Goal: Task Accomplishment & Management: Use online tool/utility

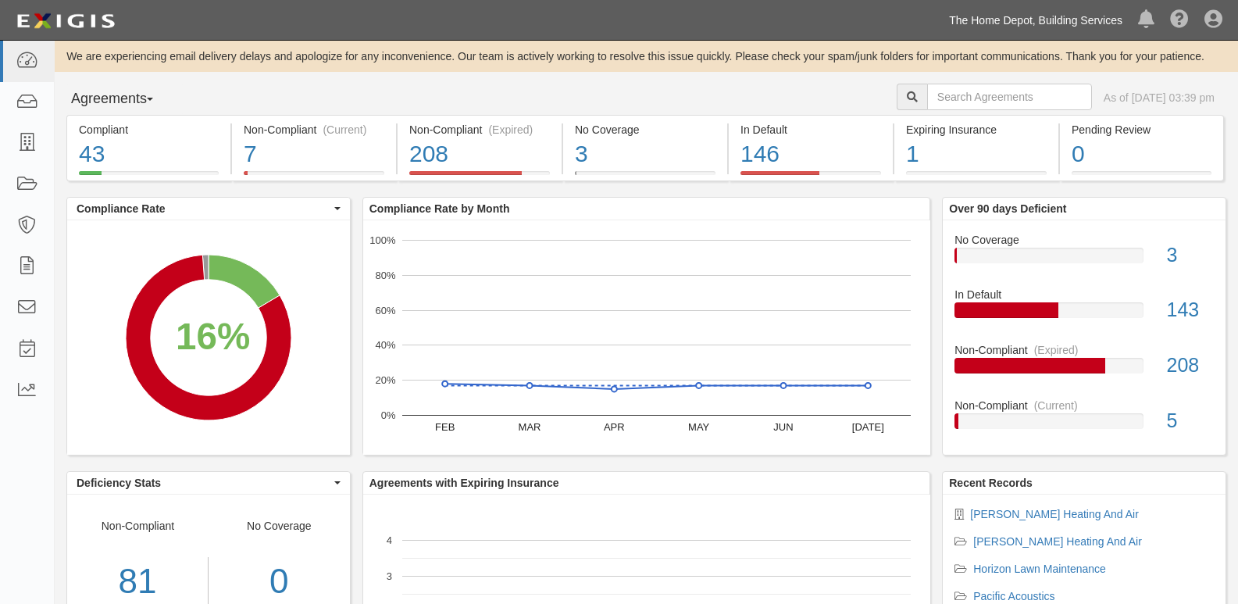
click at [1012, 17] on link "The Home Depot, Building Services" at bounding box center [1035, 20] width 189 height 31
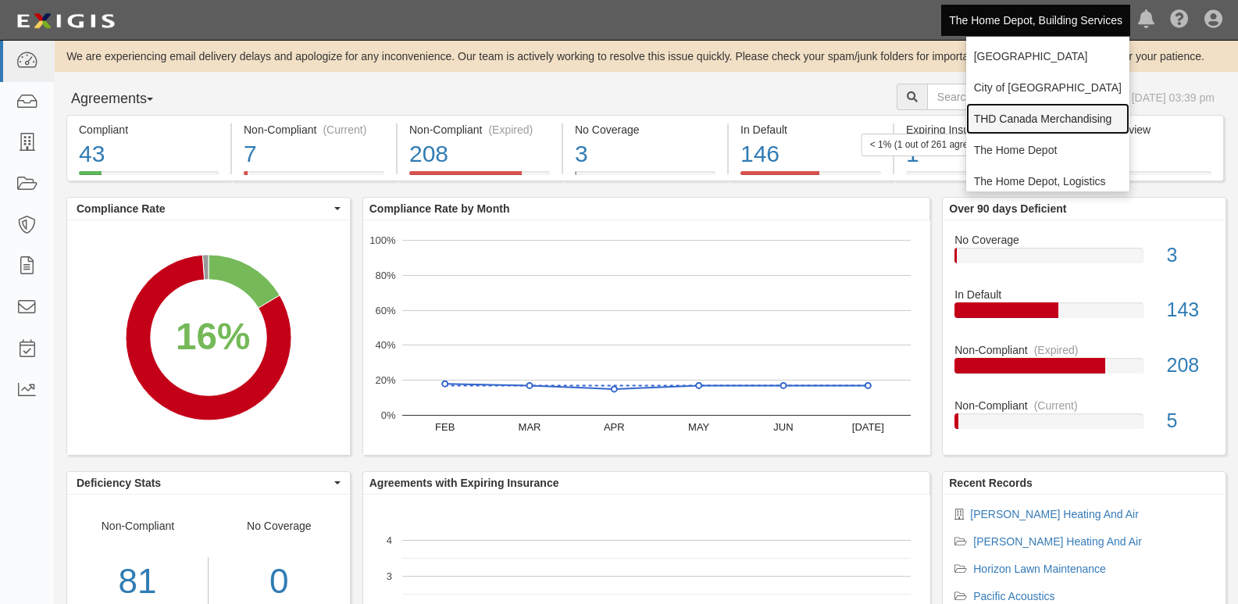
click at [1032, 131] on link "THD Canada Merchandising" at bounding box center [1047, 118] width 163 height 31
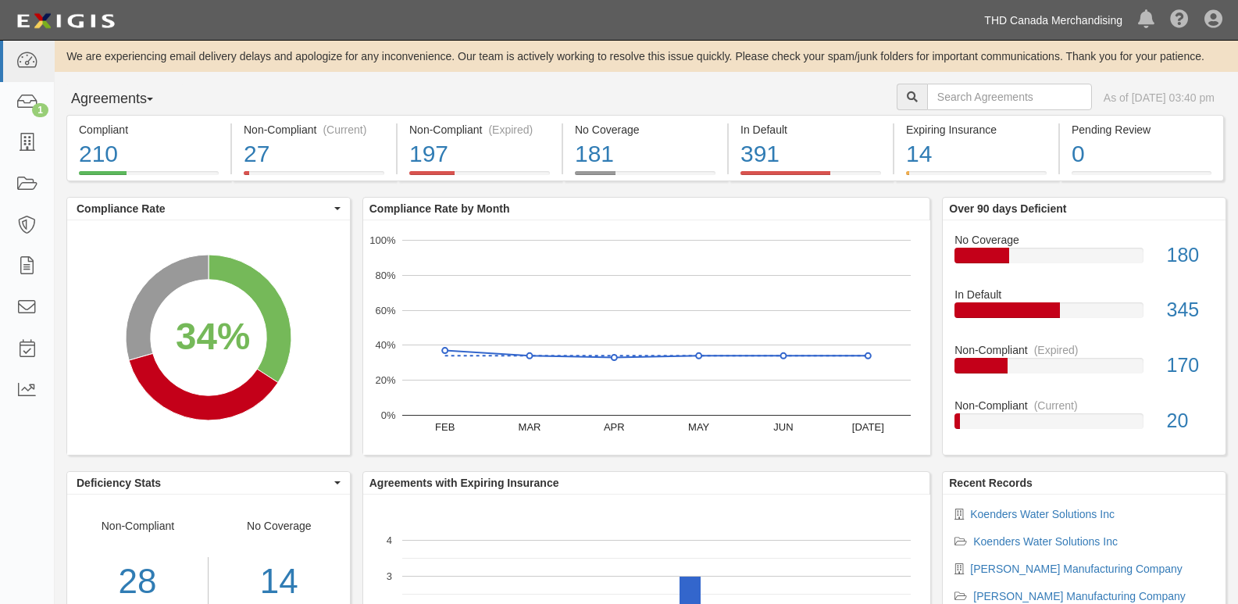
click at [1104, 12] on link "THD Canada Merchandising" at bounding box center [1053, 20] width 154 height 31
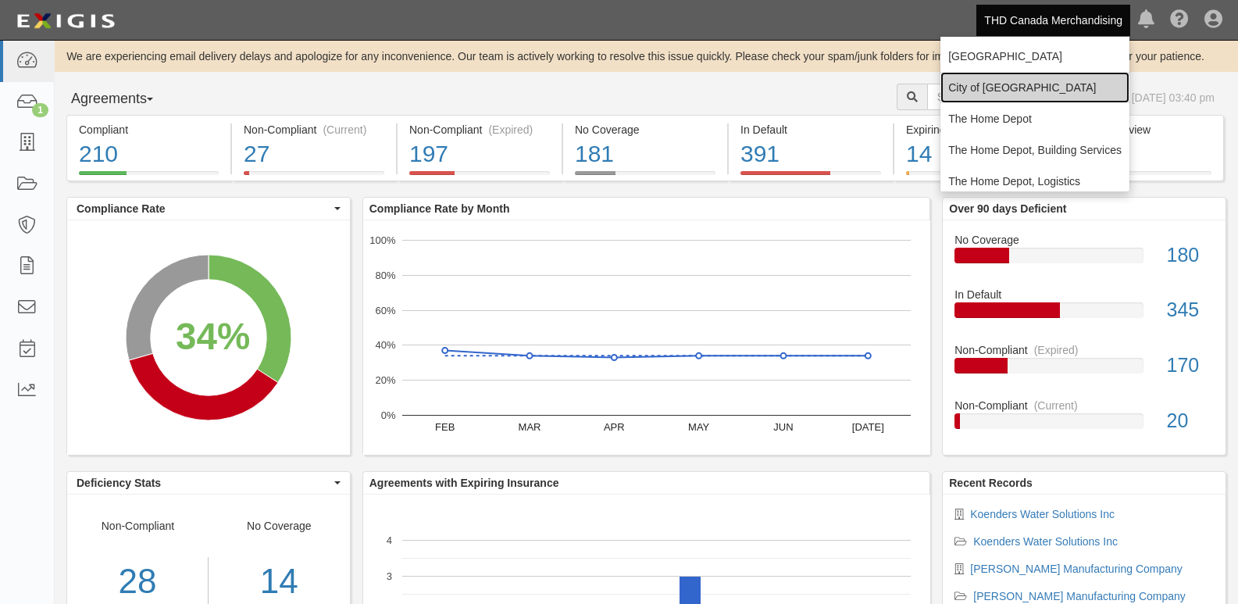
click at [1041, 91] on link "City of [GEOGRAPHIC_DATA]" at bounding box center [1035, 87] width 189 height 31
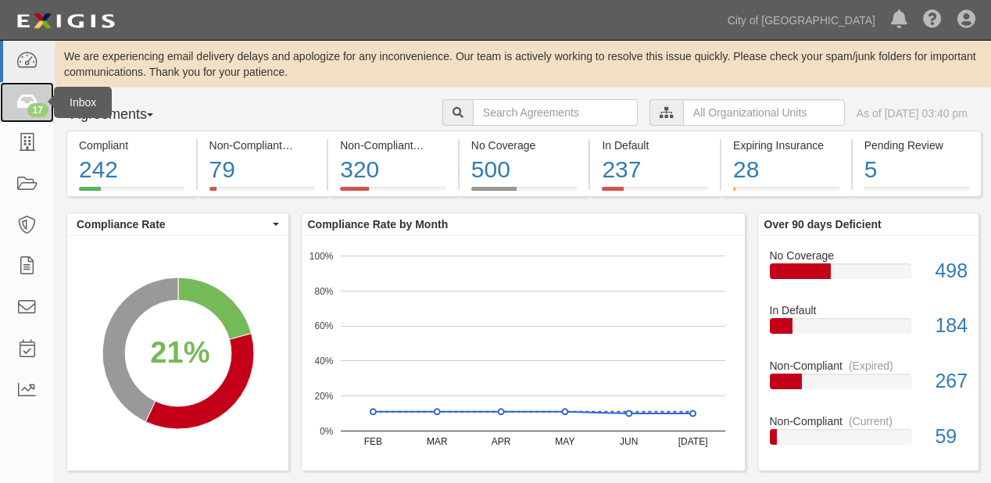
click at [28, 112] on div "17" at bounding box center [37, 110] width 21 height 14
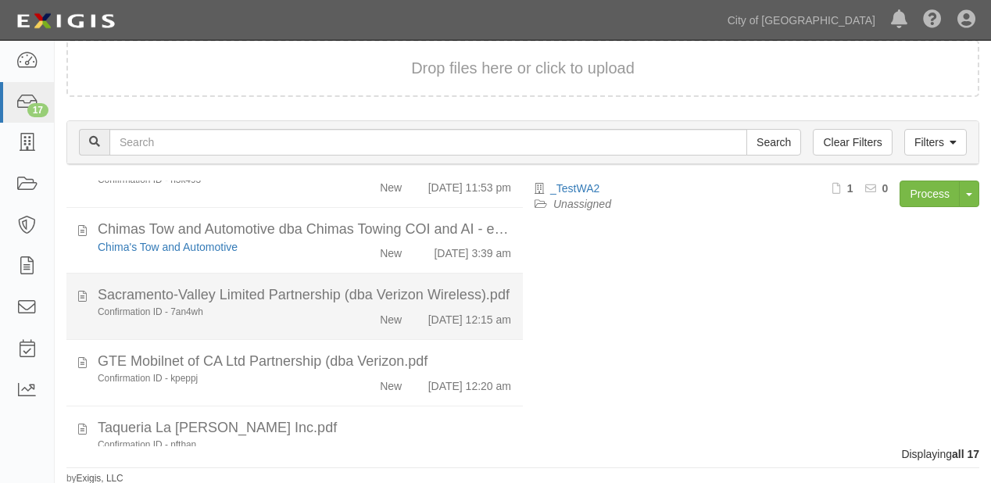
scroll to position [991, 0]
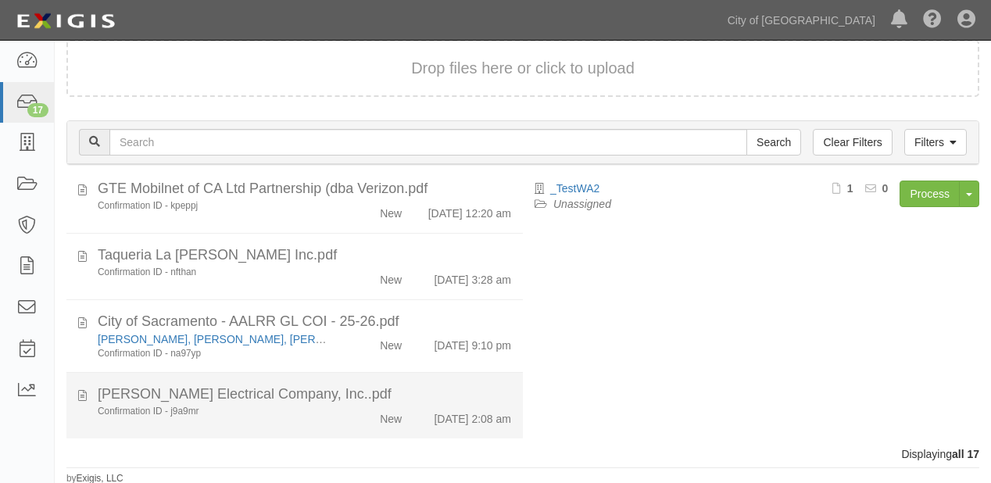
click at [396, 419] on div "New" at bounding box center [377, 416] width 73 height 22
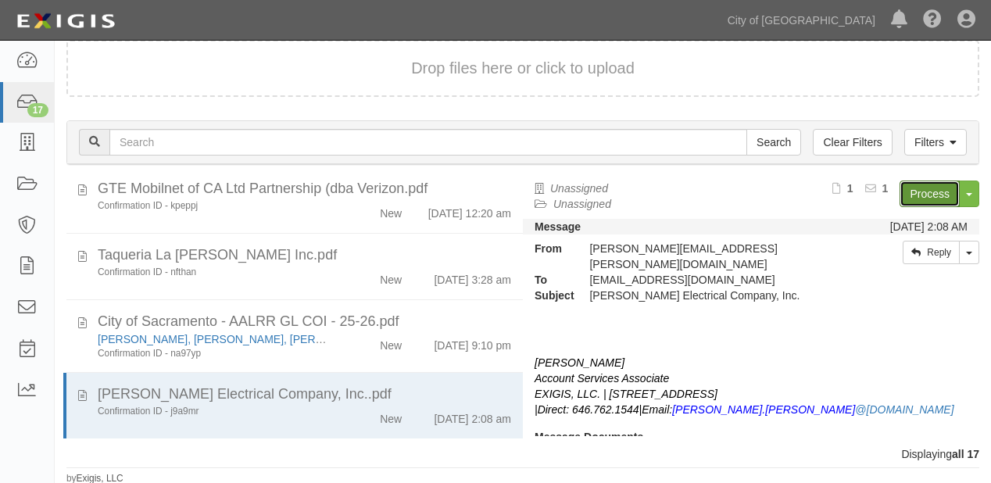
click at [900, 193] on link "Process" at bounding box center [929, 193] width 60 height 27
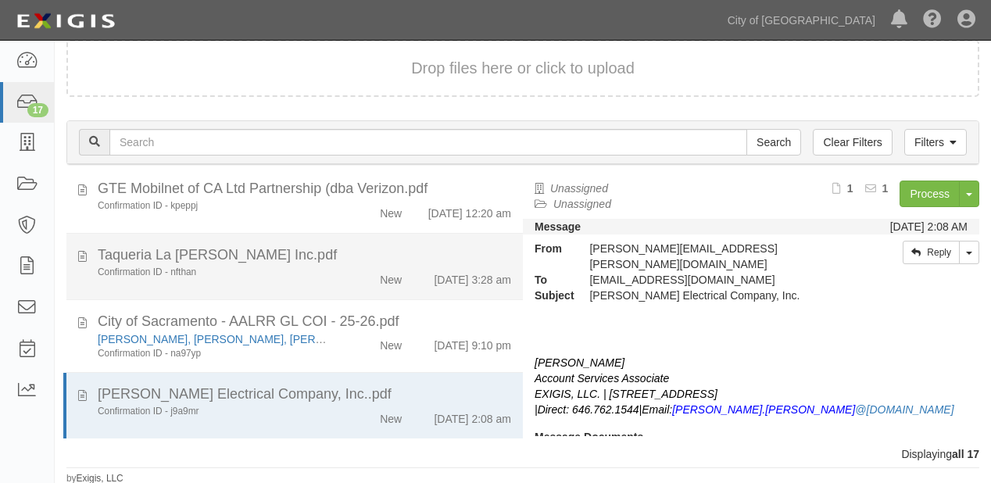
click at [402, 249] on div "Taqueria La Estrella Inc.pdf" at bounding box center [304, 255] width 413 height 20
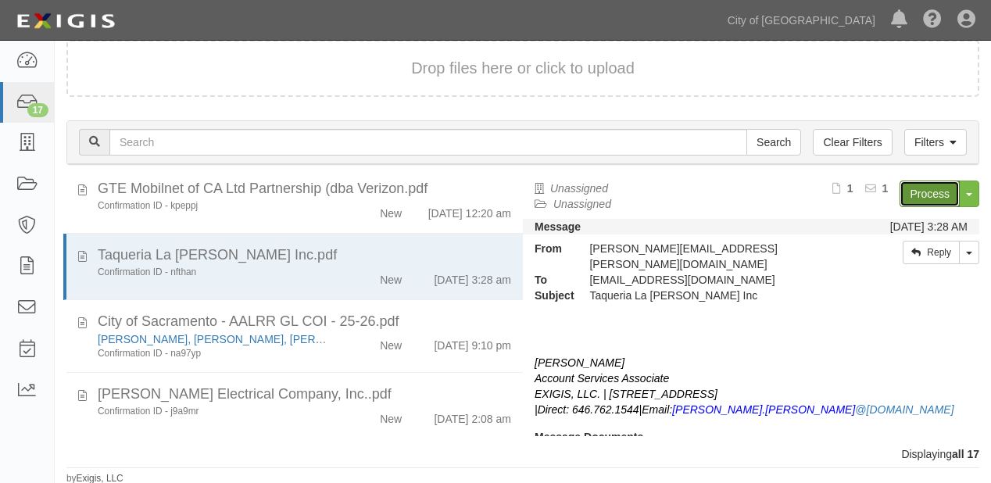
click at [930, 198] on link "Process" at bounding box center [929, 193] width 60 height 27
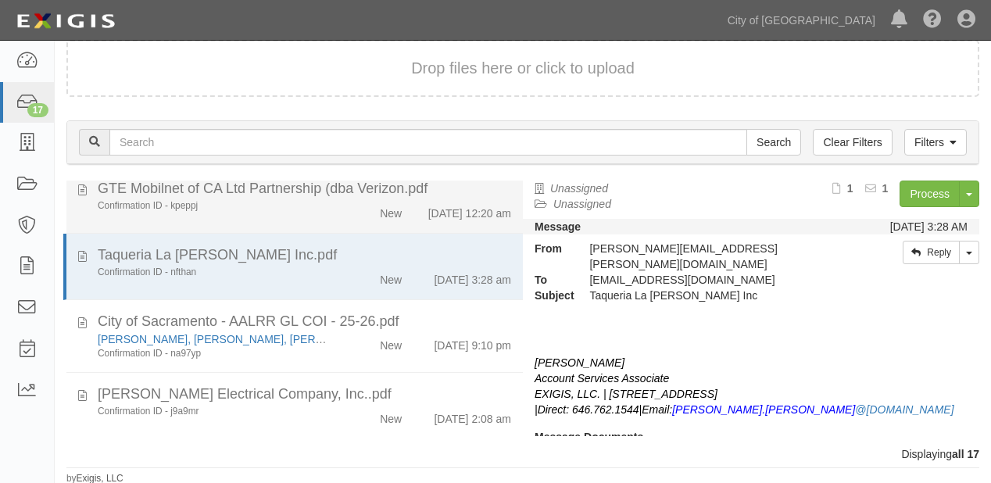
click at [417, 214] on div "8/20/25 12:20 am" at bounding box center [467, 210] width 109 height 22
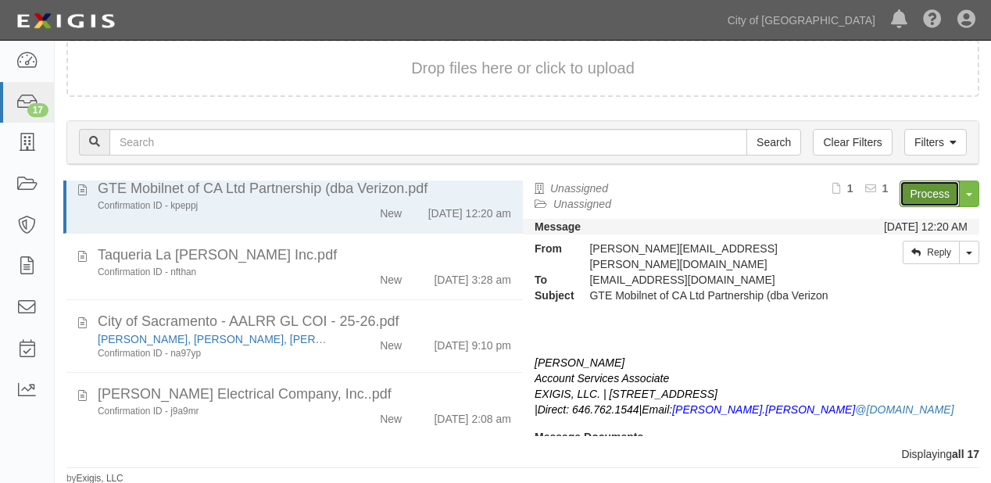
click at [922, 187] on link "Process" at bounding box center [929, 193] width 60 height 27
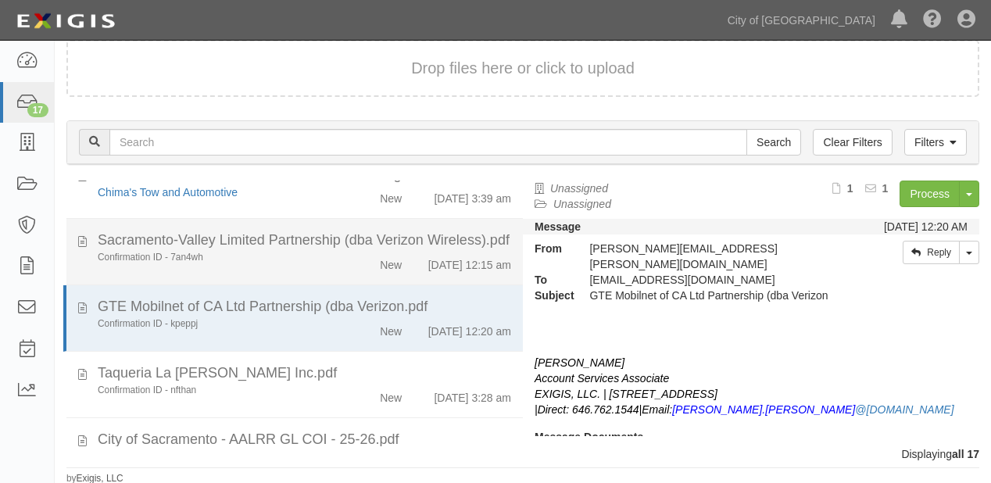
scroll to position [803, 0]
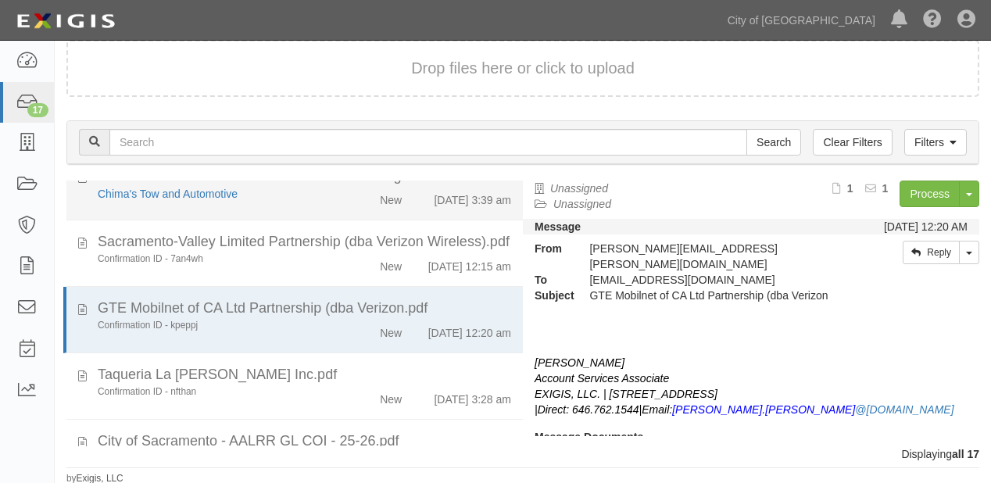
click at [417, 208] on div "8/16/25 3:39 am" at bounding box center [467, 197] width 109 height 22
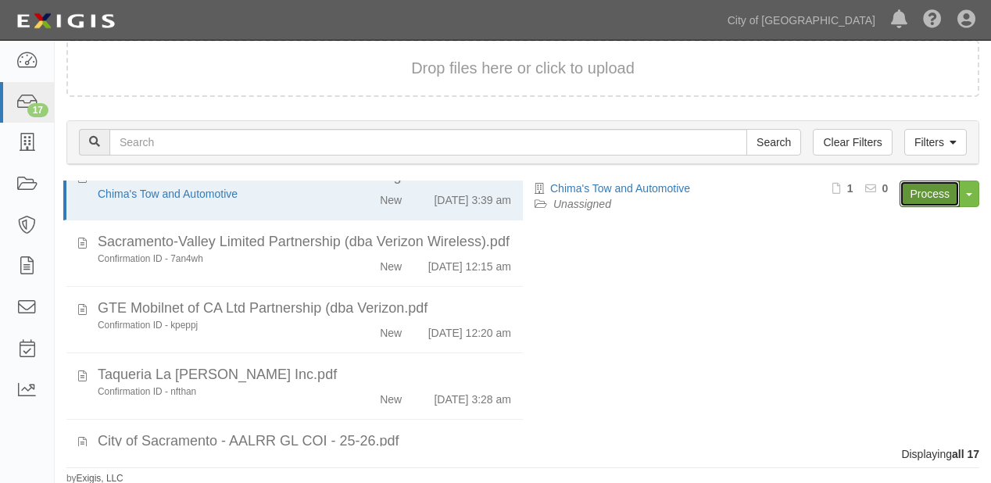
drag, startPoint x: 931, startPoint y: 184, endPoint x: 862, endPoint y: 191, distance: 69.1
click at [931, 184] on link "Process" at bounding box center [929, 193] width 60 height 27
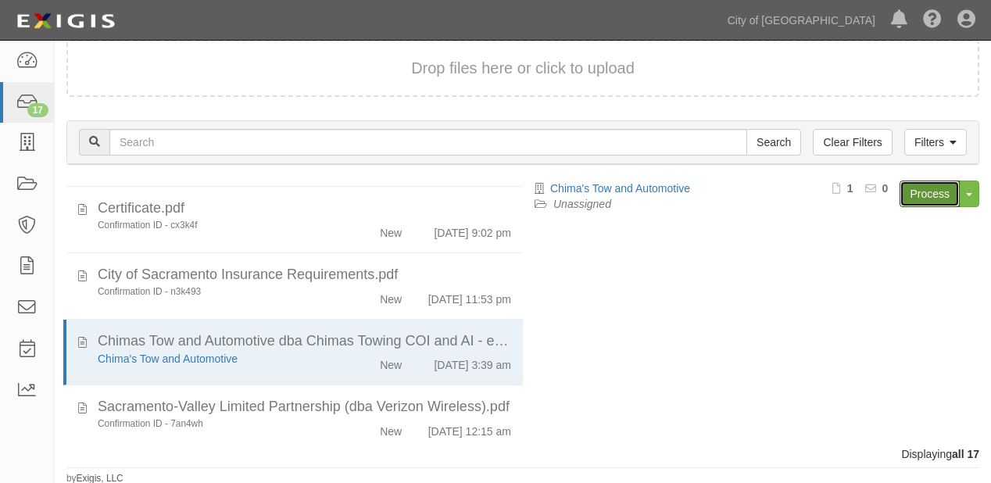
scroll to position [616, 0]
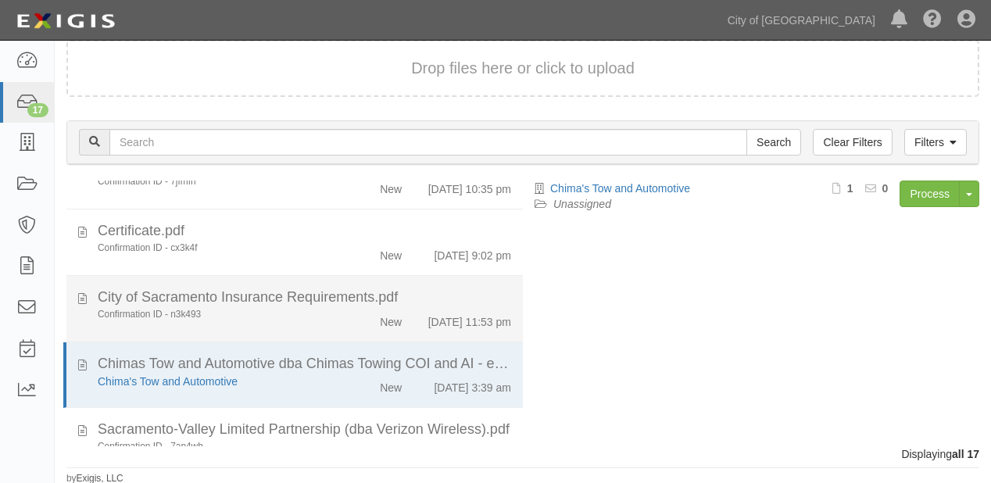
click at [352, 308] on div "City of Sacramento Insurance Requirements.pdf" at bounding box center [304, 297] width 413 height 20
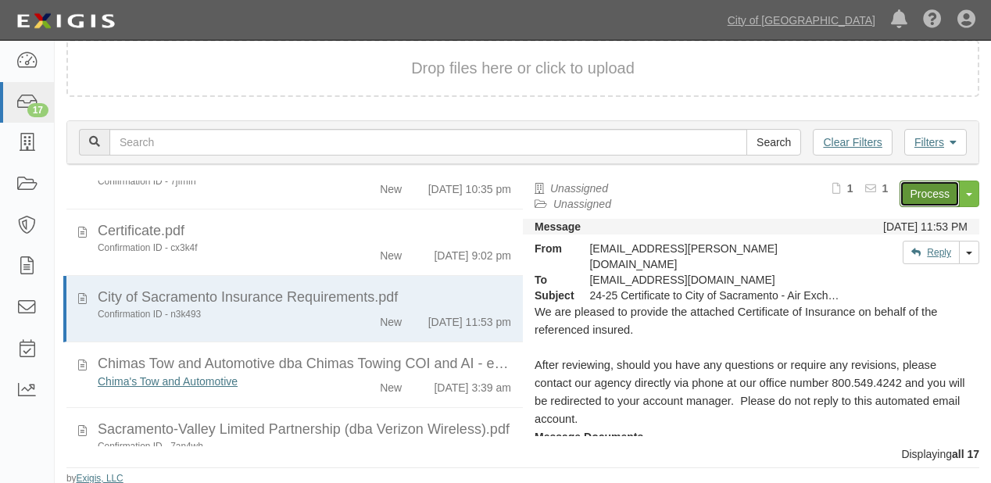
click at [900, 202] on link "Process" at bounding box center [929, 193] width 60 height 27
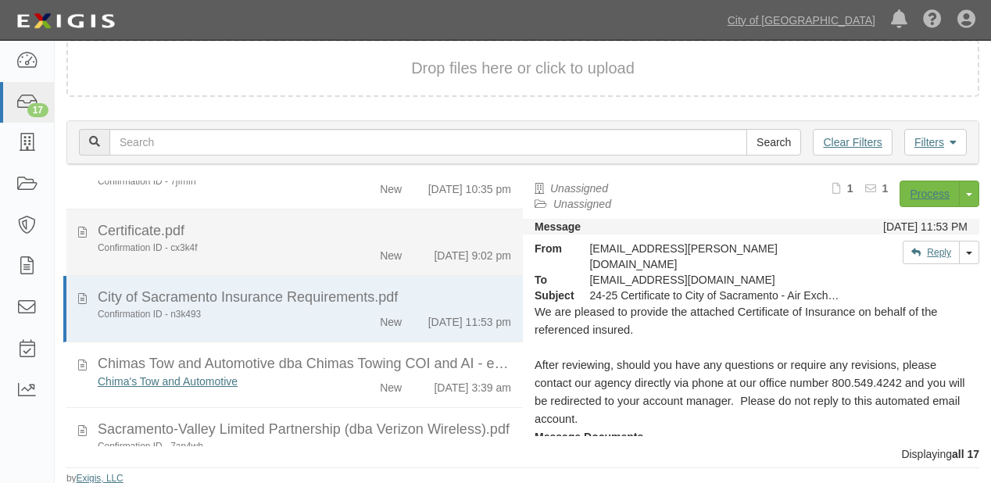
click at [329, 241] on div "Certificate.pdf" at bounding box center [304, 231] width 413 height 20
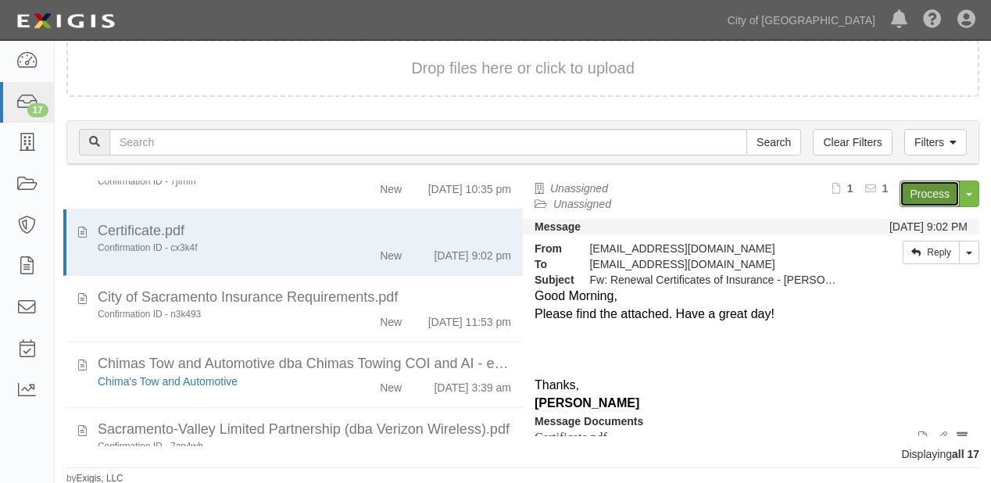
click at [936, 195] on link "Process" at bounding box center [929, 193] width 60 height 27
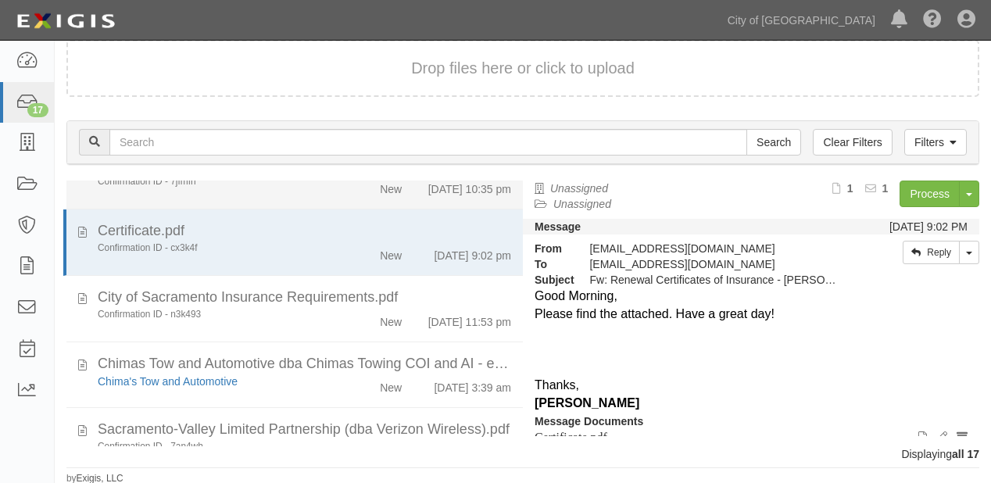
click at [366, 210] on li "POPULOUS, INC..pdf Confirmation ID - 7jfmfh New 8/13/25 10:35 pm" at bounding box center [294, 177] width 456 height 66
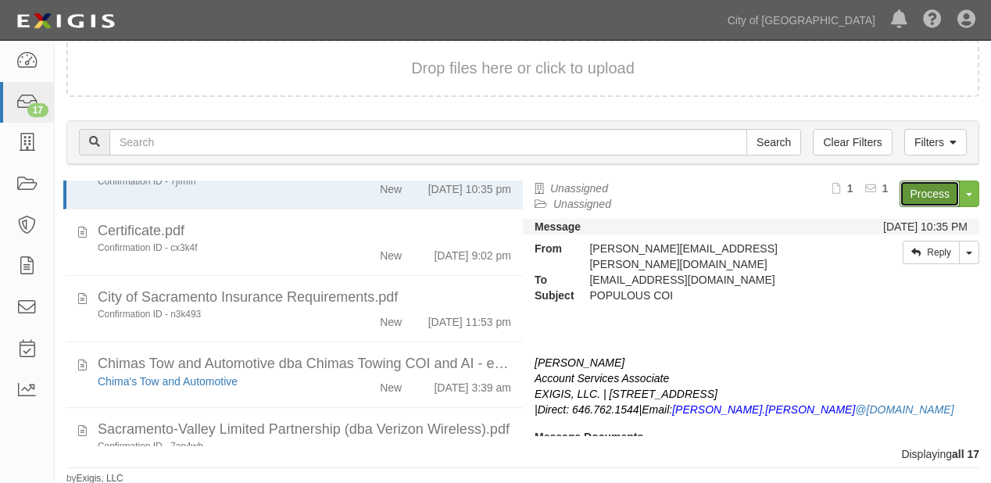
click at [902, 195] on link "Process" at bounding box center [929, 193] width 60 height 27
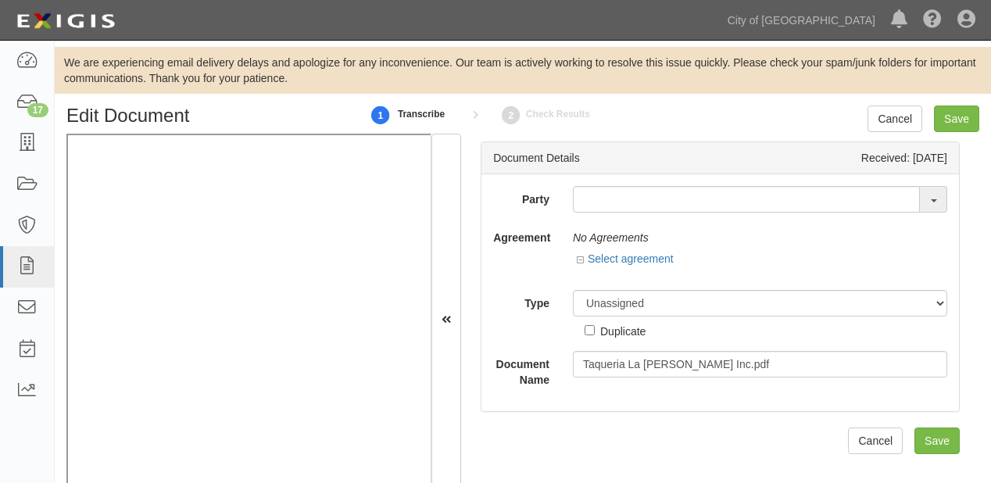
click at [572, 223] on div "Party 16th & O Gateway (dba Ravel Rasmussen Properties) 17R Orchard Partners, L…" at bounding box center [720, 287] width 454 height 202
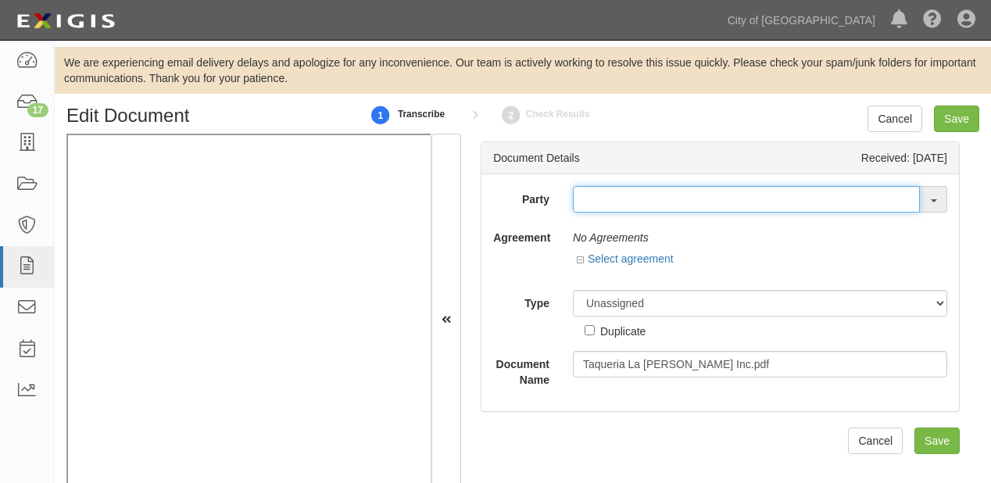
click at [590, 206] on input "text" at bounding box center [746, 199] width 347 height 27
click at [637, 205] on input "text" at bounding box center [746, 199] width 347 height 27
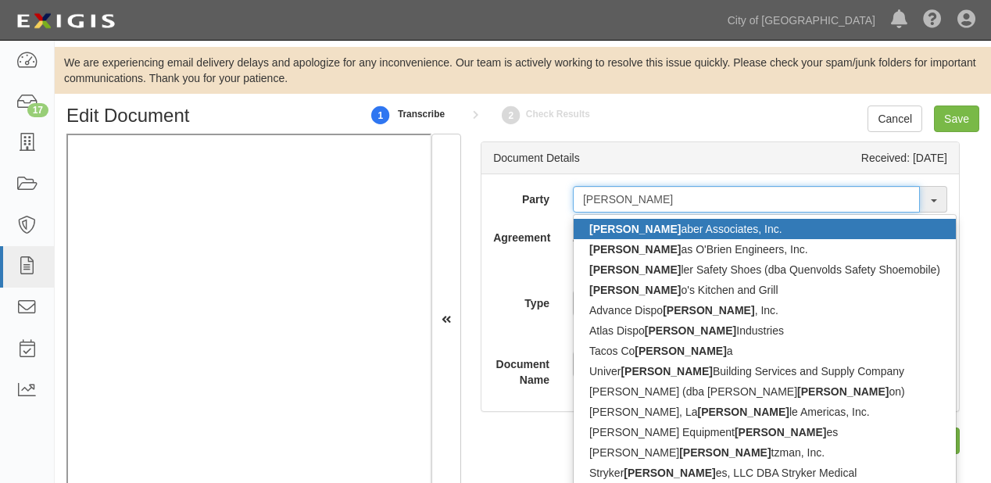
type input "salv"
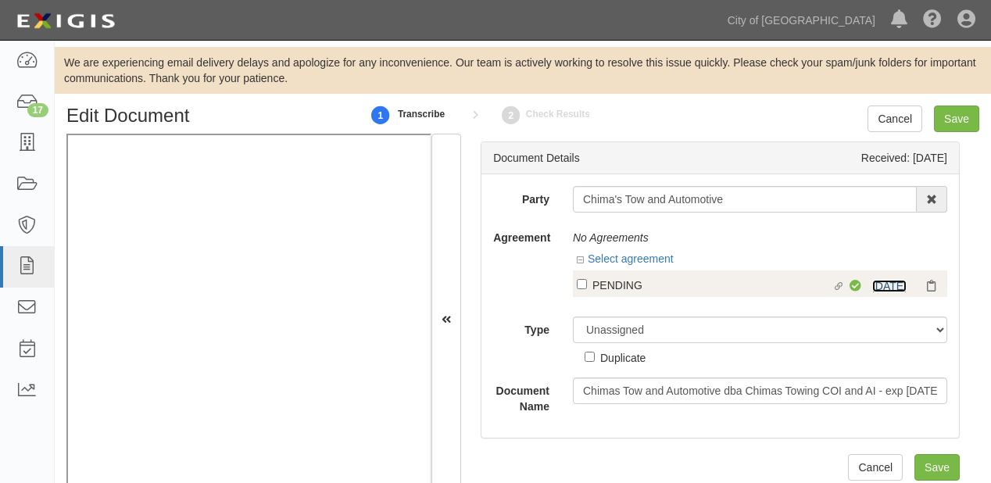
click at [894, 289] on link "11/1/25" at bounding box center [889, 286] width 34 height 12
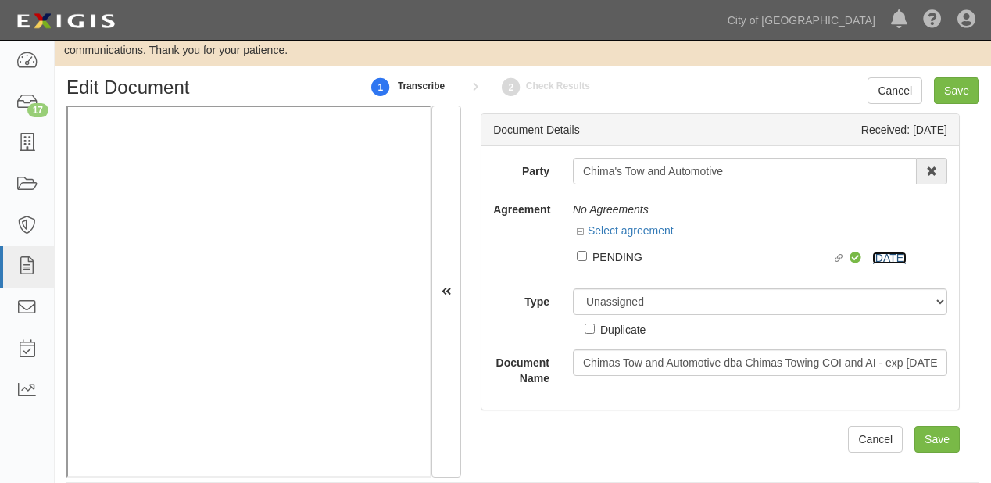
scroll to position [45, 0]
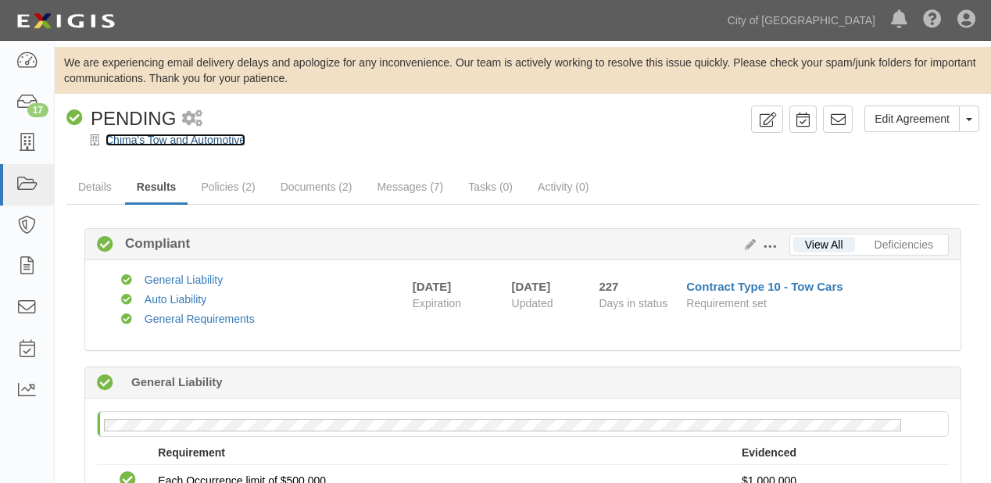
click at [193, 140] on link "Chima's Tow and Automotive" at bounding box center [175, 140] width 140 height 12
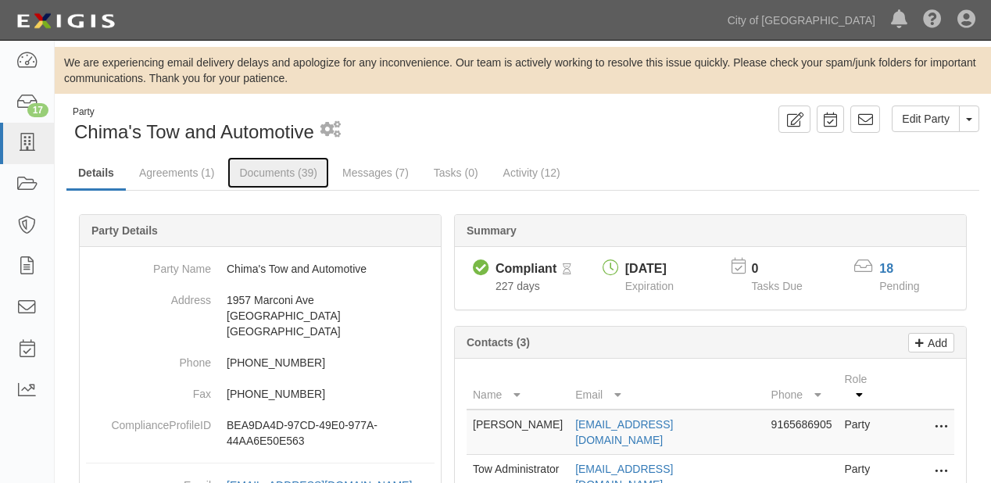
click at [308, 180] on link "Documents (39)" at bounding box center [278, 172] width 102 height 31
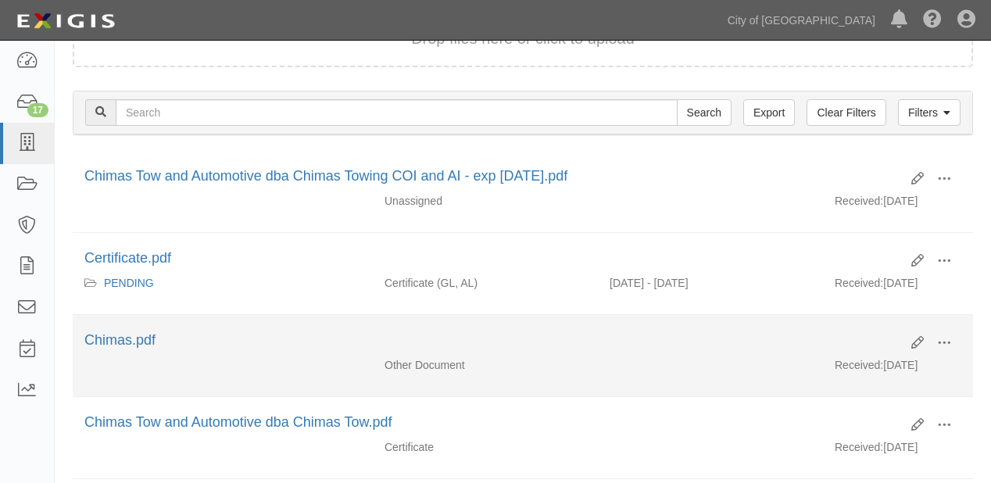
scroll to position [250, 0]
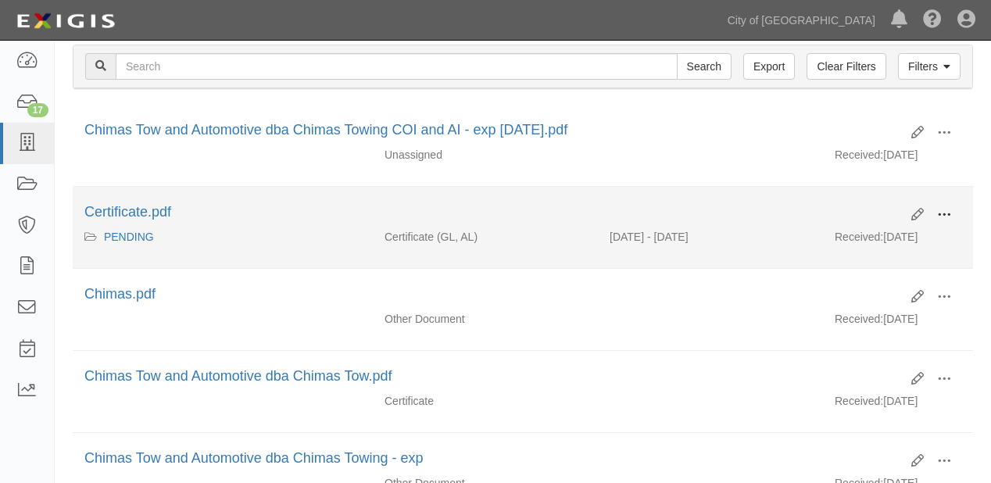
click at [949, 208] on span at bounding box center [944, 215] width 14 height 14
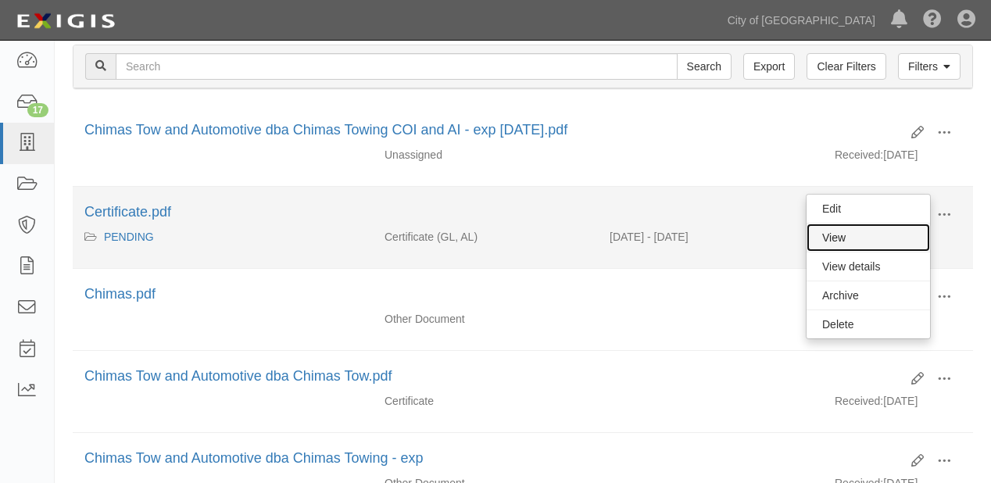
click at [903, 236] on link "View" at bounding box center [867, 237] width 123 height 28
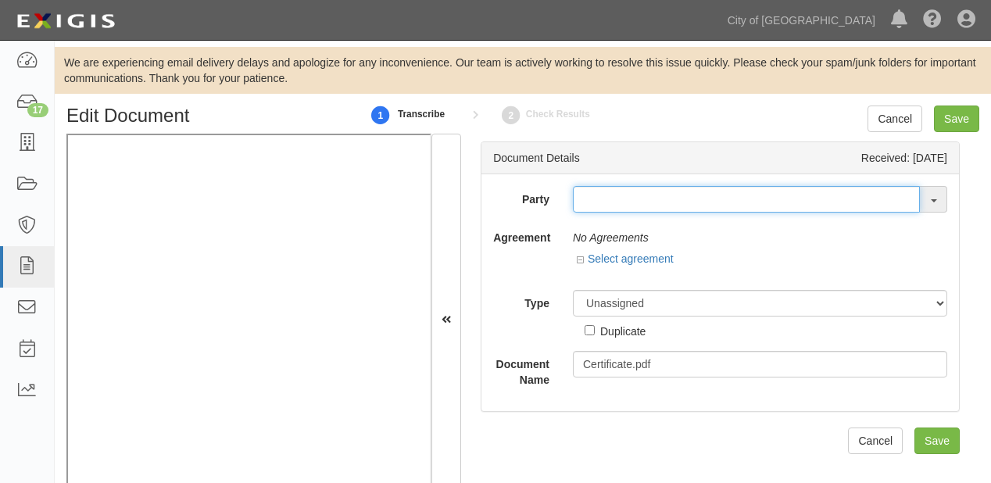
click at [627, 203] on input "text" at bounding box center [746, 199] width 347 height 27
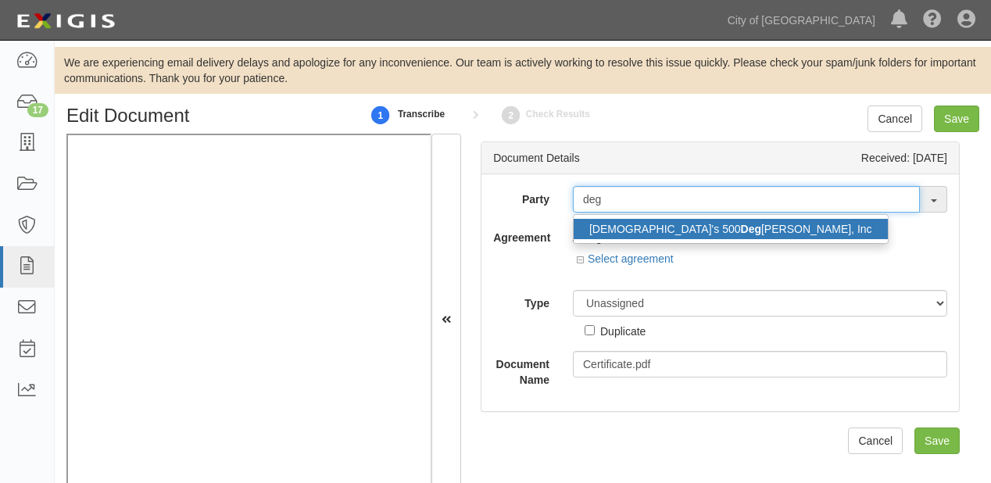
type input "dege"
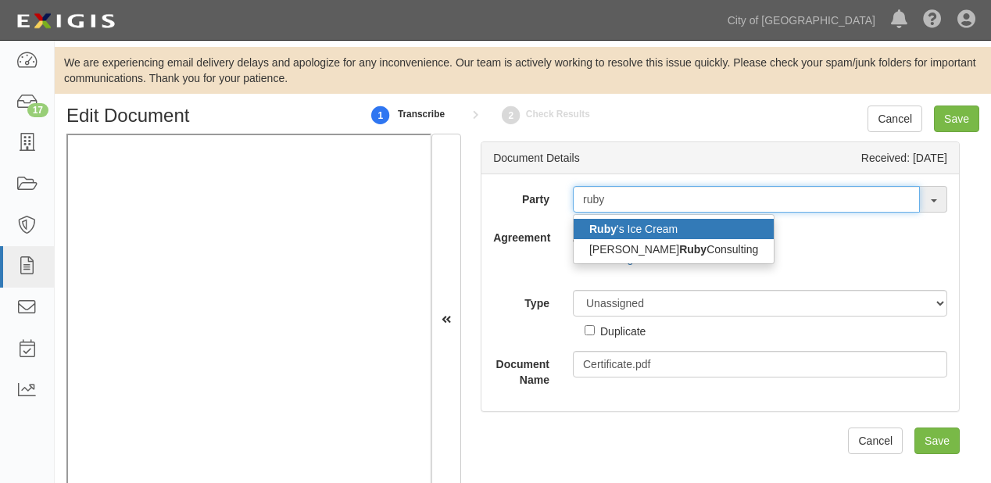
type input "ruby+"
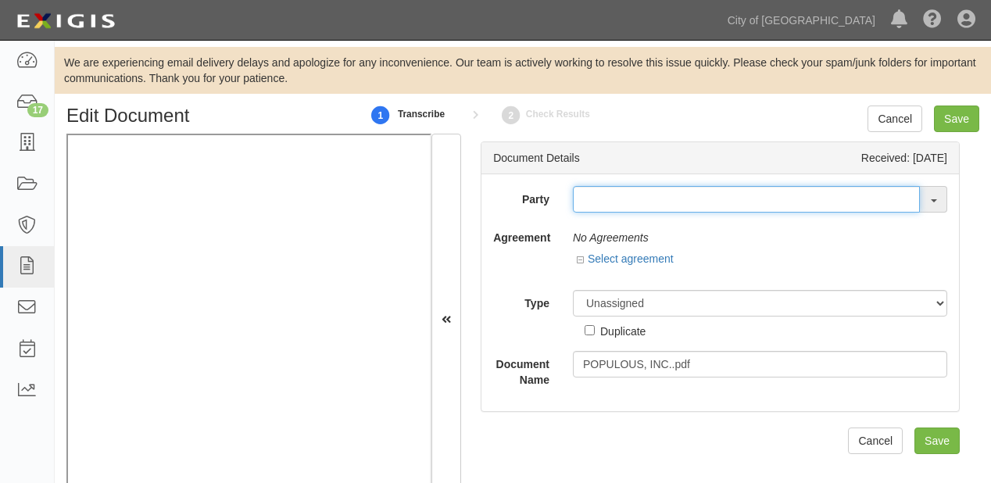
click at [598, 200] on input "text" at bounding box center [746, 199] width 347 height 27
type input "pop"
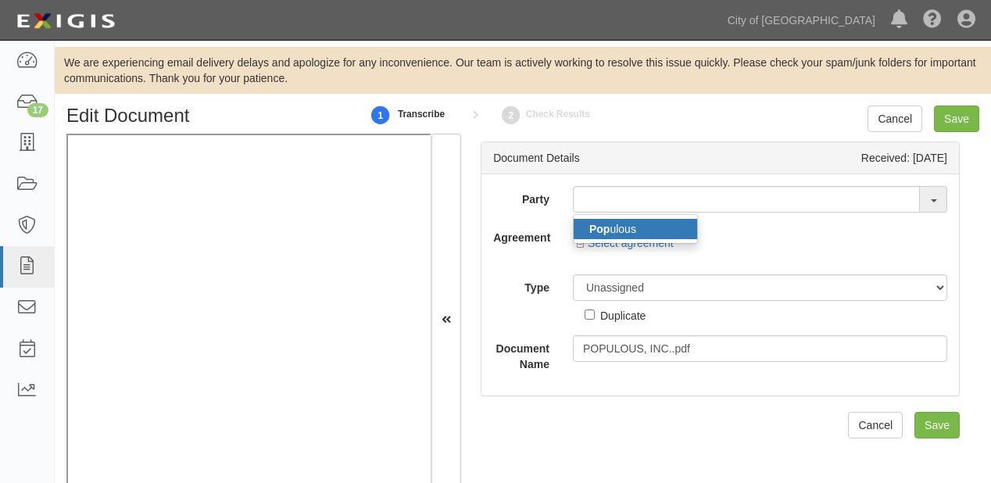
click at [613, 230] on link "[DEMOGRAPHIC_DATA]" at bounding box center [634, 229] width 123 height 20
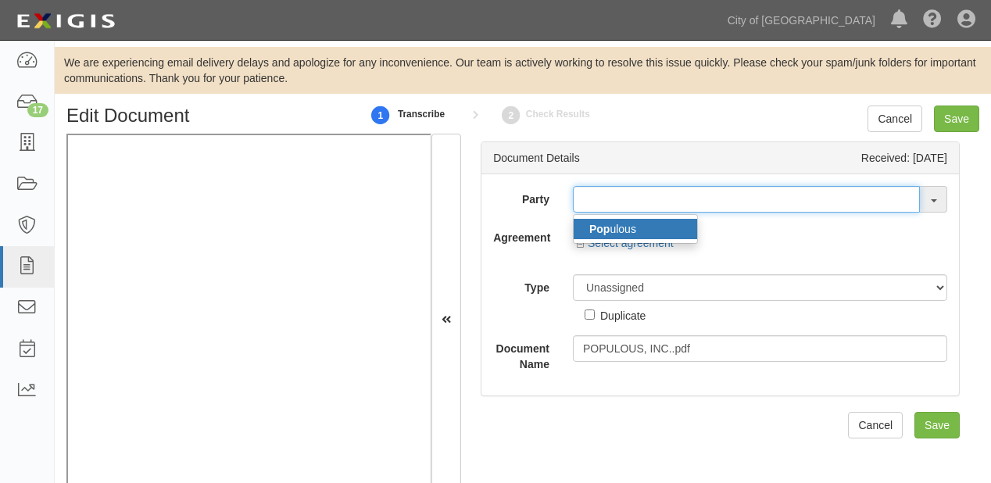
type input "Populous"
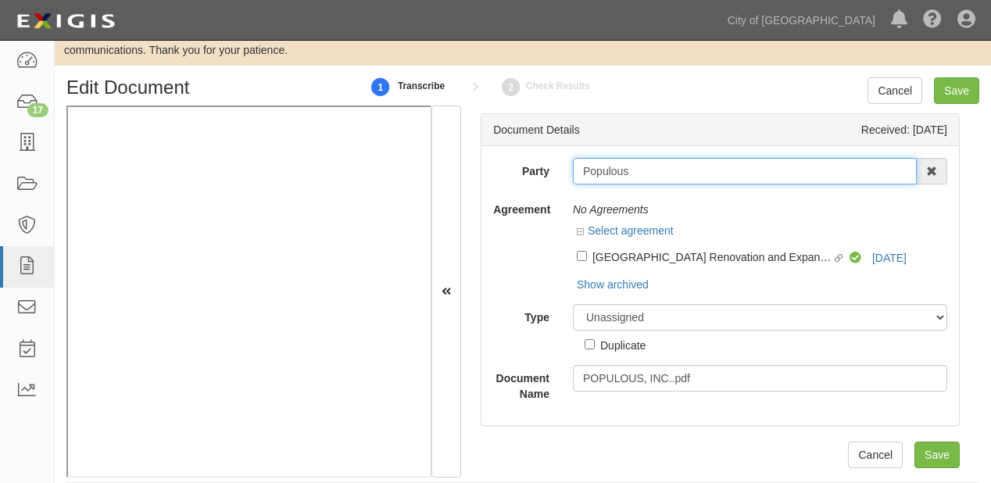
scroll to position [45, 0]
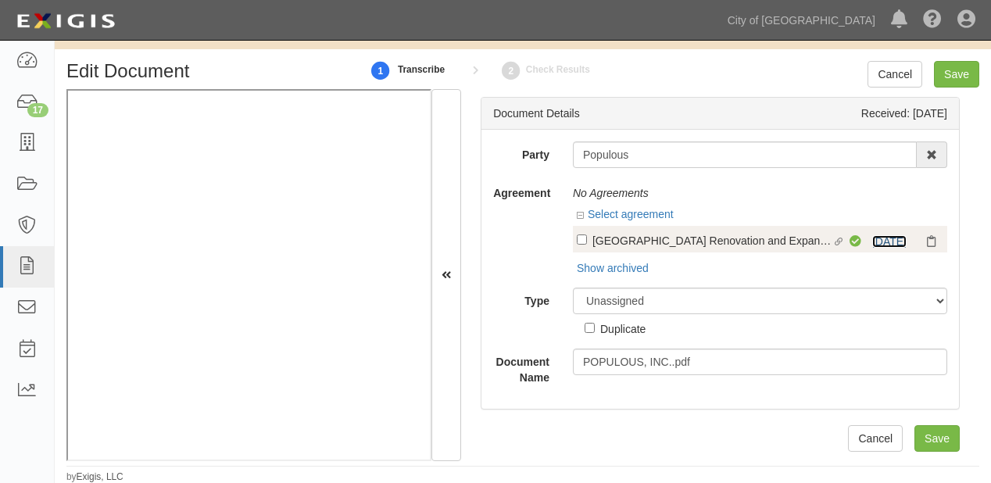
click at [888, 244] on link "8/1/26" at bounding box center [889, 241] width 34 height 12
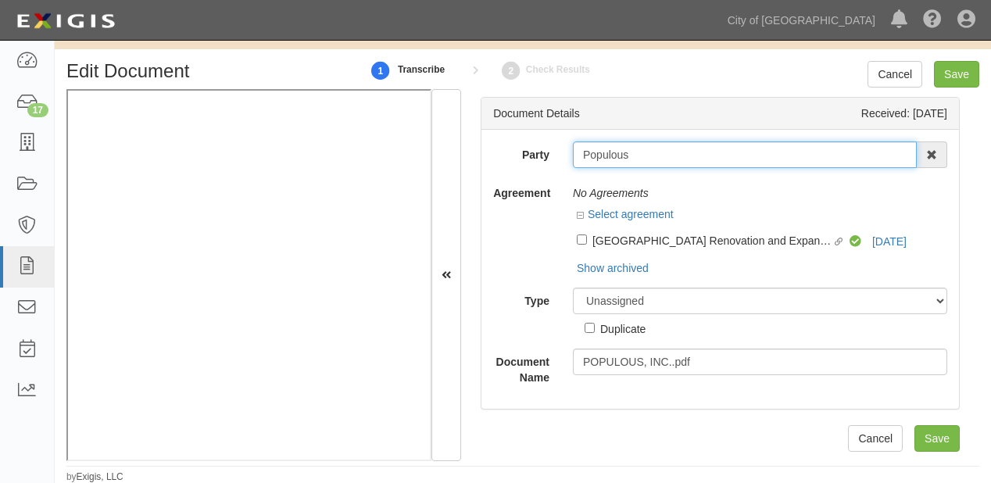
drag, startPoint x: 579, startPoint y: 158, endPoint x: 652, endPoint y: 162, distance: 72.8
click at [652, 162] on input "Populous" at bounding box center [745, 154] width 344 height 27
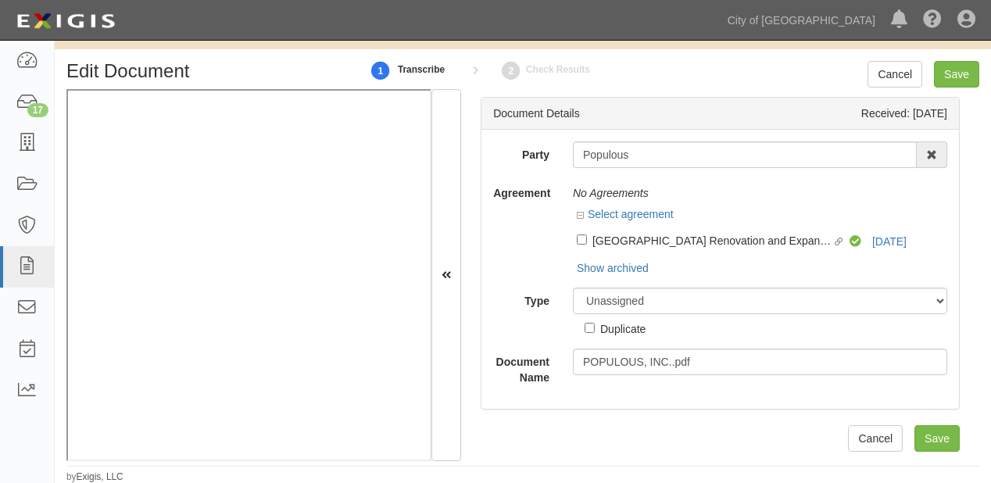
click at [634, 328] on div "Duplicate" at bounding box center [622, 328] width 45 height 17
click at [594, 328] on input "Duplicate" at bounding box center [589, 328] width 10 height 10
checkbox input "true"
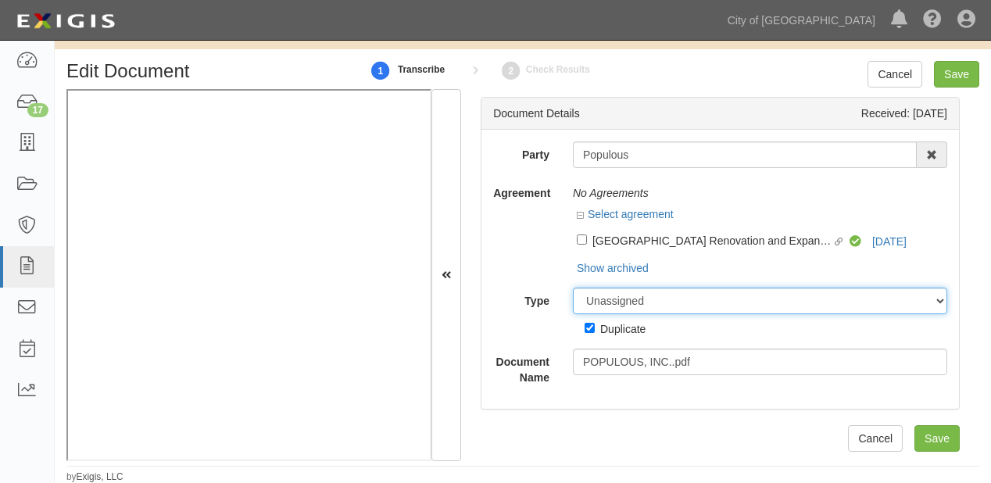
click at [630, 303] on select "Unassigned Binder Cancellation Notice Certificate Contract Endorsement Insuranc…" at bounding box center [760, 300] width 374 height 27
select select "CertificateDetail"
click at [573, 287] on select "Unassigned Binder Cancellation Notice Certificate Contract Endorsement Insuranc…" at bounding box center [760, 300] width 374 height 27
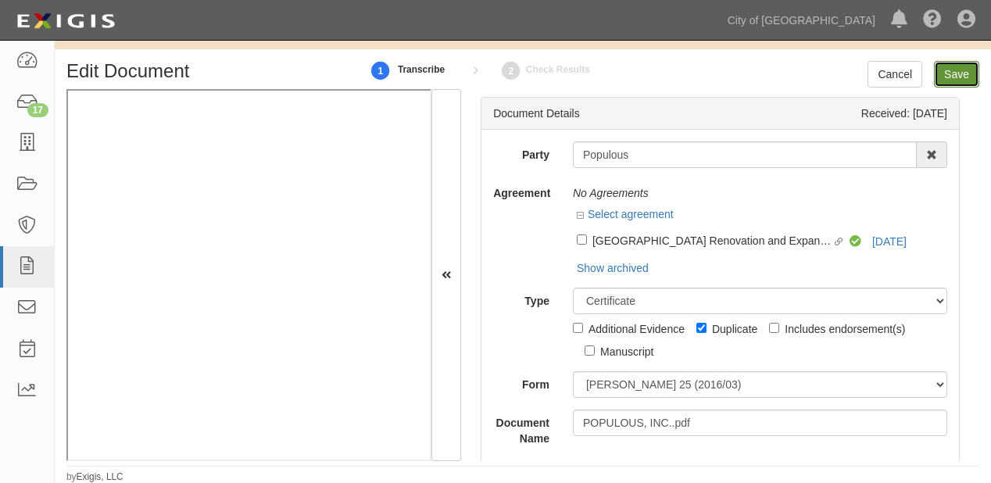
click at [962, 80] on input "Save" at bounding box center [956, 74] width 45 height 27
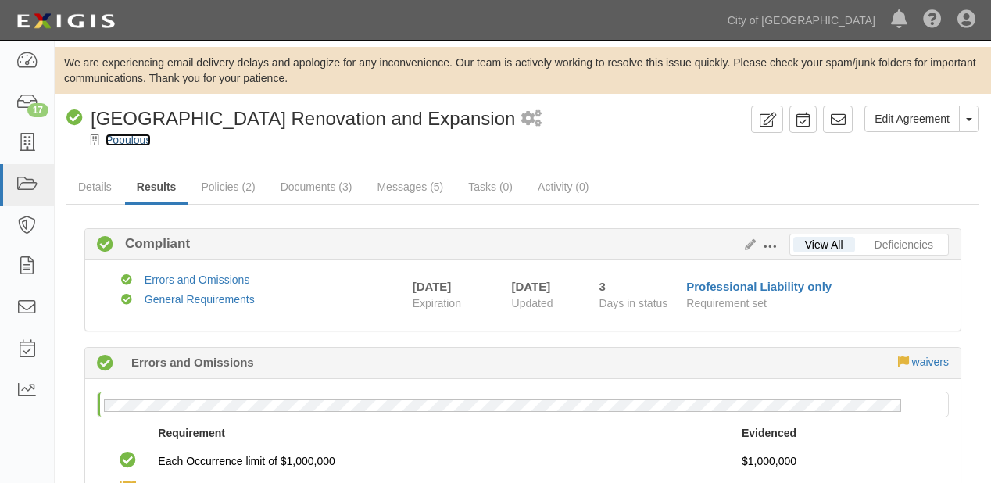
click at [143, 141] on link "Populous" at bounding box center [127, 140] width 45 height 12
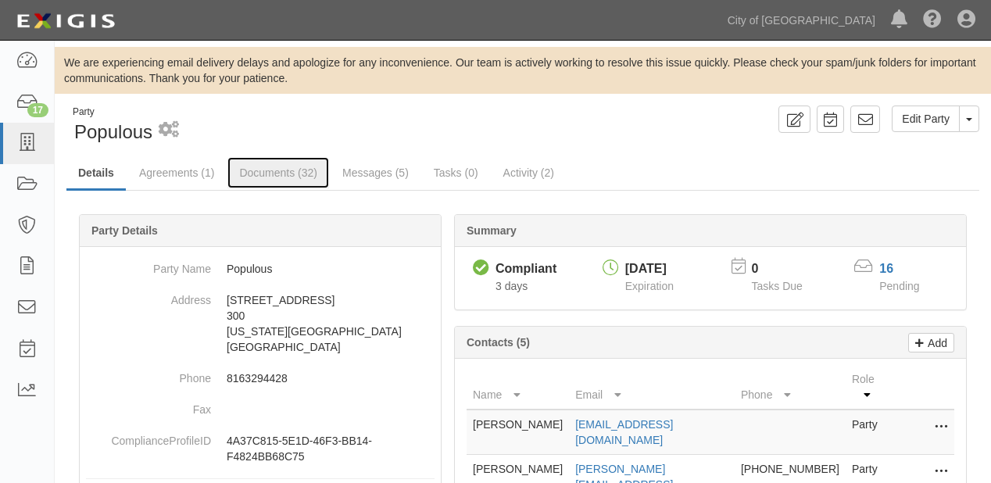
click at [297, 186] on link "Documents (32)" at bounding box center [278, 172] width 102 height 31
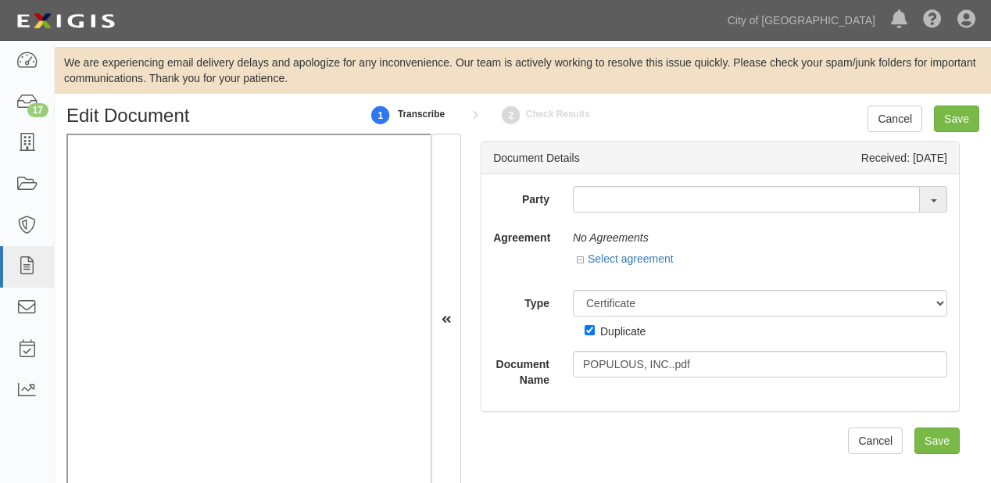
select select "CertificateDetail"
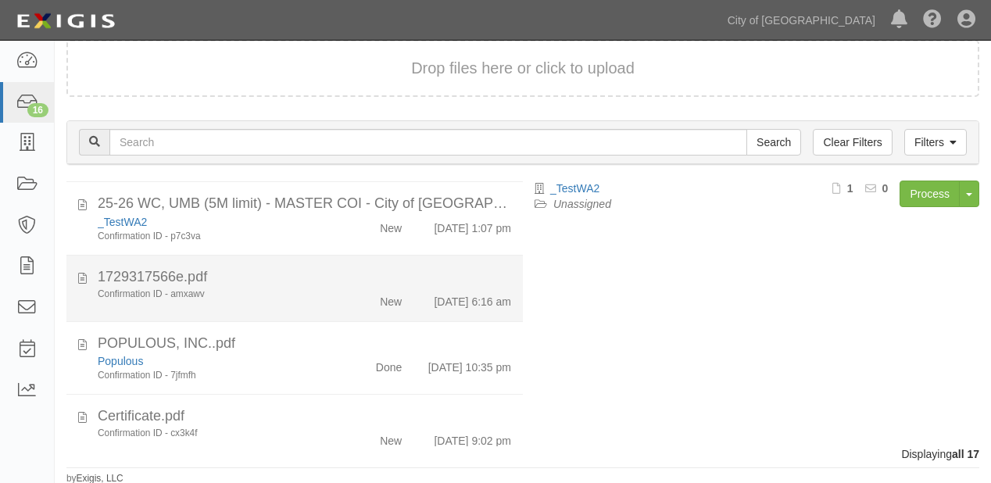
scroll to position [437, 0]
click at [365, 287] on div "1729317566e.pdf" at bounding box center [304, 277] width 413 height 20
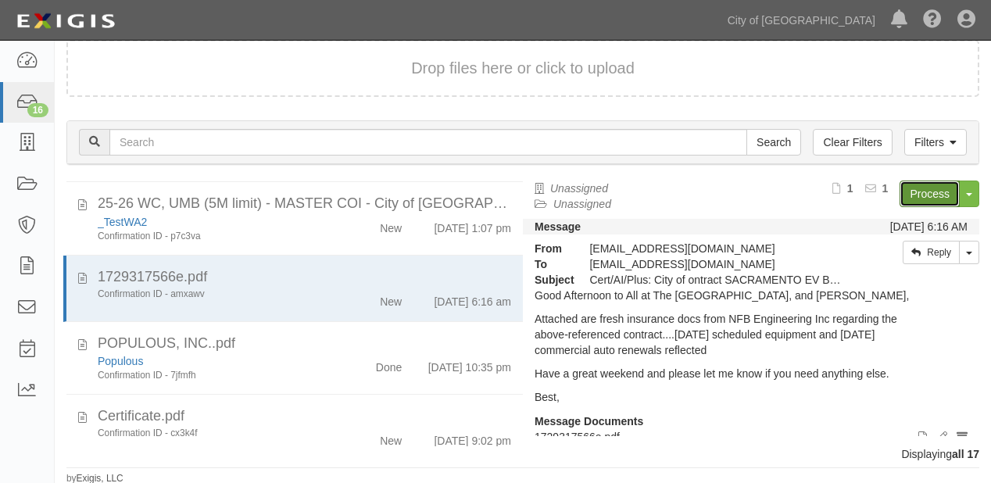
click at [915, 184] on link "Process" at bounding box center [929, 193] width 60 height 27
click at [801, 16] on link "City of [GEOGRAPHIC_DATA]" at bounding box center [800, 20] width 163 height 31
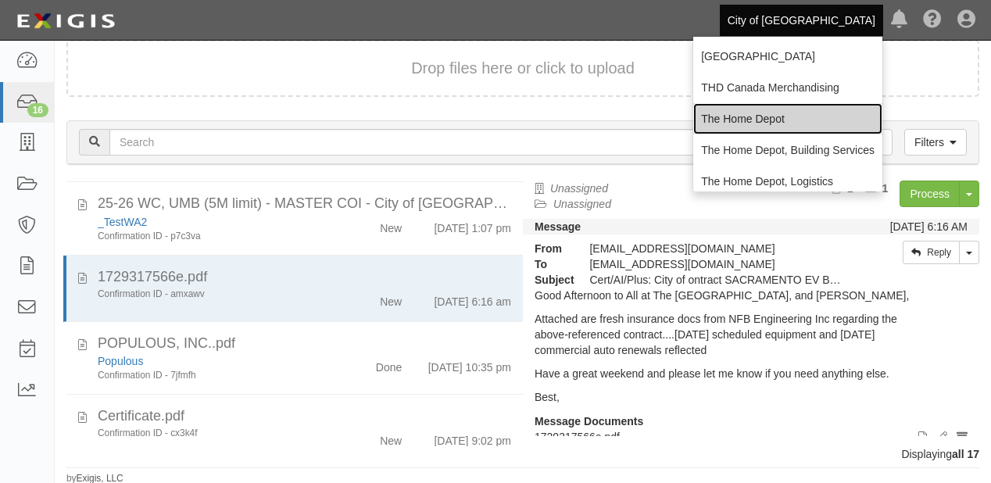
click at [809, 113] on link "The Home Depot" at bounding box center [787, 118] width 189 height 31
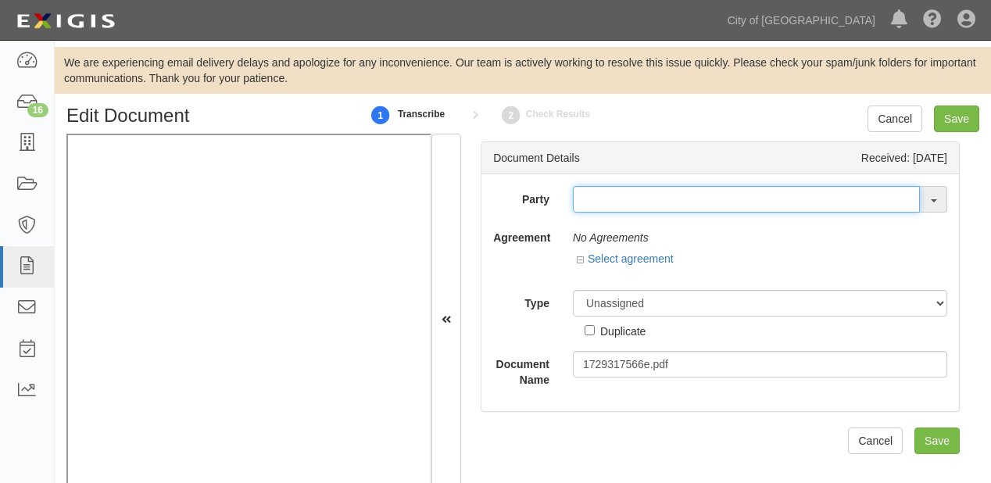
click at [612, 210] on input "text" at bounding box center [746, 199] width 347 height 27
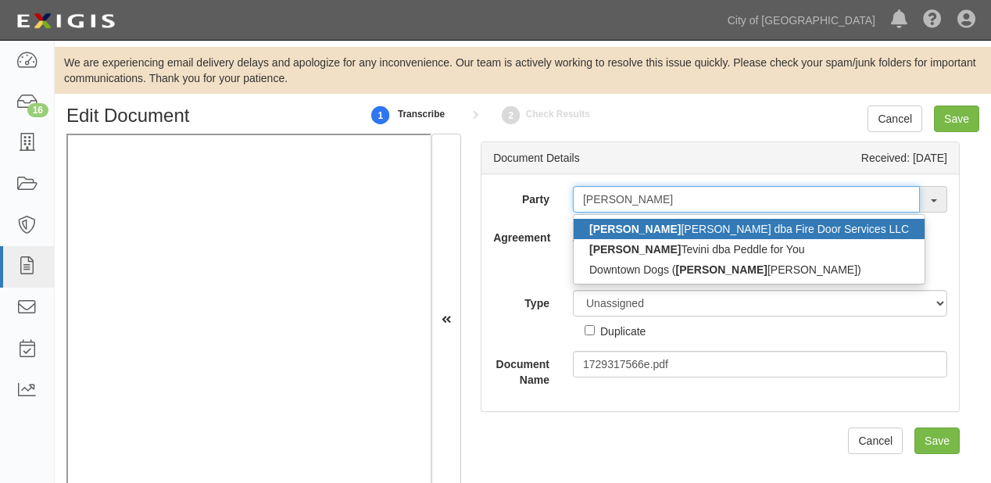
type input "[PERSON_NAME]"
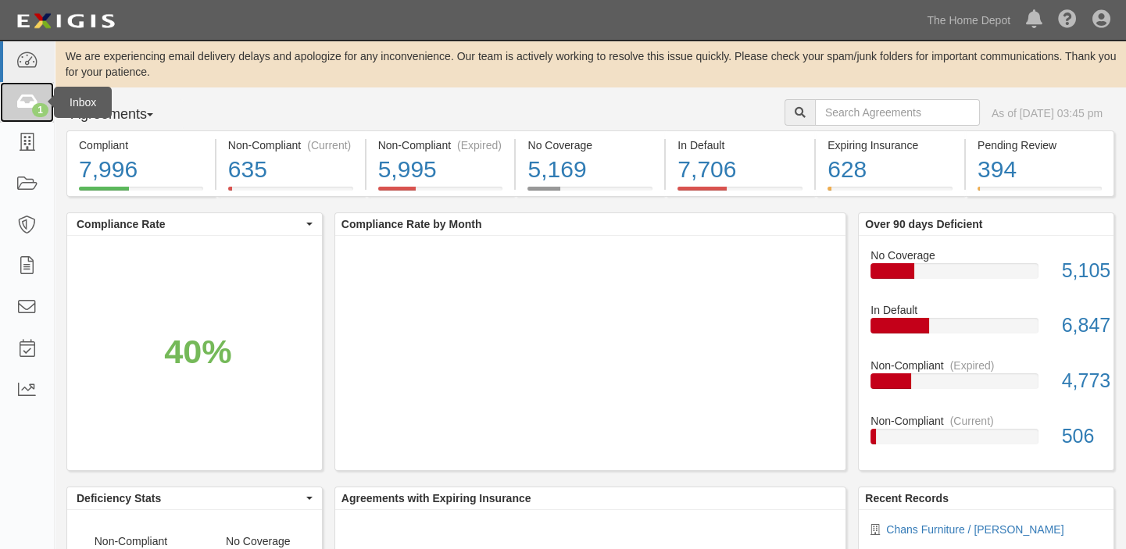
click at [20, 122] on link "1" at bounding box center [27, 102] width 54 height 41
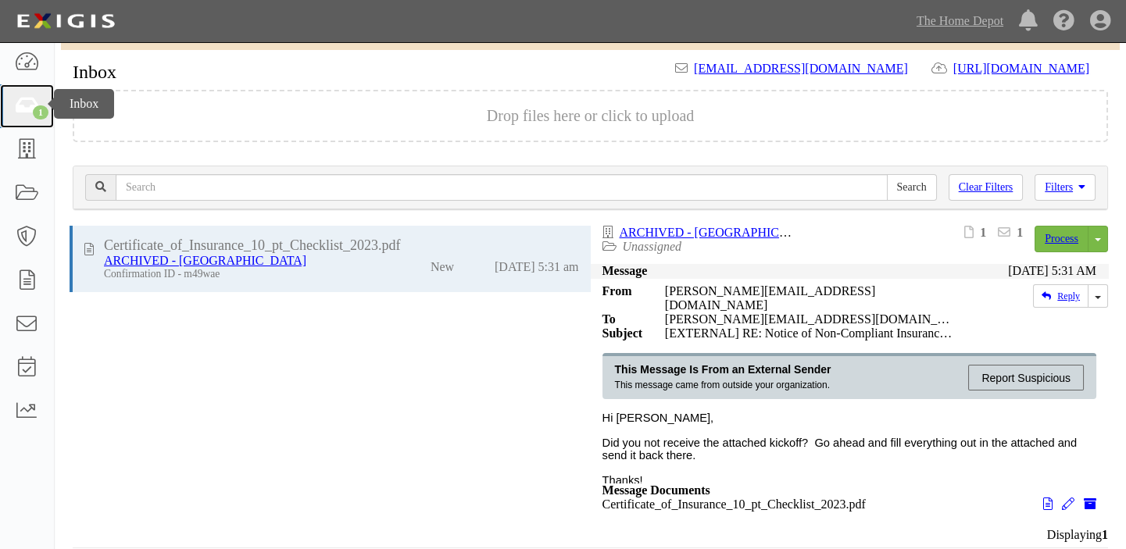
click at [46, 98] on link "1" at bounding box center [27, 106] width 54 height 44
